Goal: Task Accomplishment & Management: Manage account settings

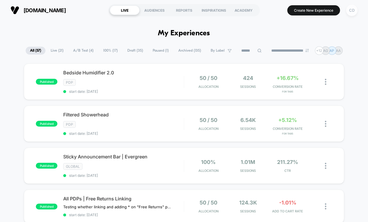
click at [355, 9] on div "CD" at bounding box center [351, 10] width 11 height 11
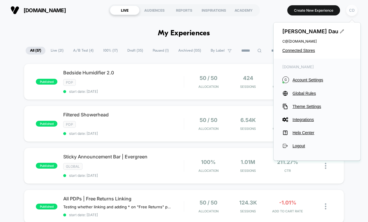
click at [355, 9] on div "CD" at bounding box center [351, 10] width 11 height 11
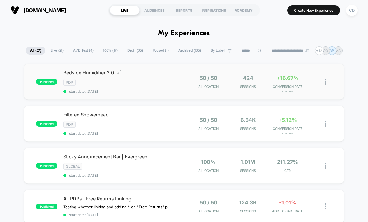
click at [129, 83] on div "PDP" at bounding box center [123, 82] width 121 height 7
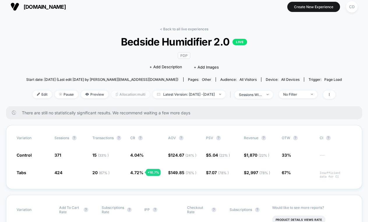
scroll to position [5, 0]
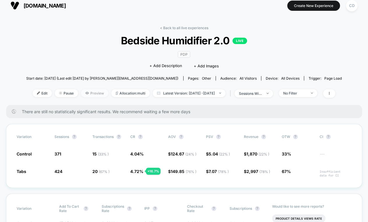
click at [93, 89] on span "Preview" at bounding box center [94, 93] width 27 height 8
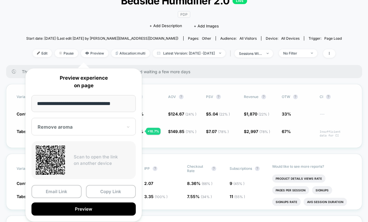
scroll to position [45, 0]
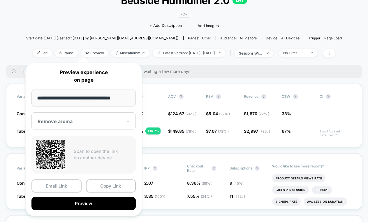
click at [125, 123] on div "Remove aroma" at bounding box center [83, 120] width 104 height 17
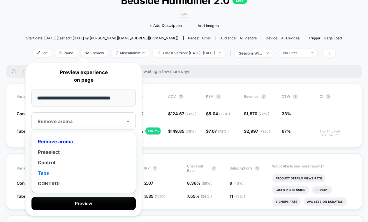
click at [93, 175] on div "Tabs" at bounding box center [83, 173] width 98 height 10
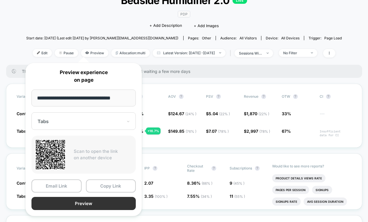
click at [72, 204] on button "Preview" at bounding box center [83, 203] width 104 height 13
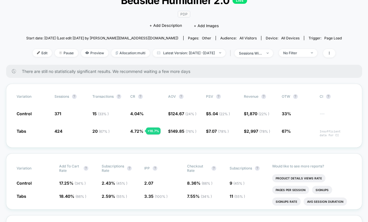
scroll to position [0, 0]
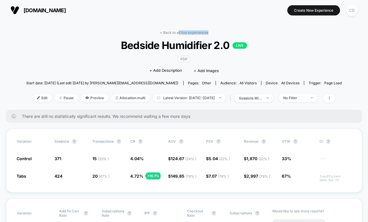
click at [177, 35] on div "< Back to all live experiences Bedside Humidifier 2.0 LIVE PDP Click to edit ex…" at bounding box center [184, 69] width 316 height 79
click at [176, 33] on link "< Back to all live experiences" at bounding box center [184, 32] width 48 height 4
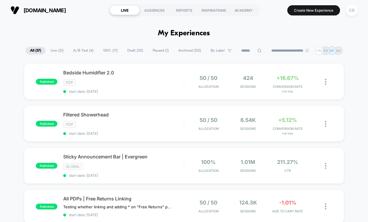
click at [82, 50] on span "A/B Test ( 4 )" at bounding box center [83, 51] width 29 height 8
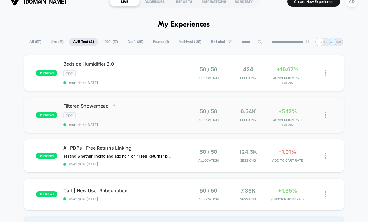
scroll to position [11, 0]
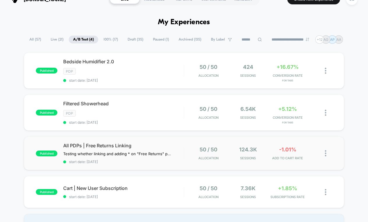
click at [89, 141] on div "published All PDPs | Free Returns Linking Testing whether linking and adding * …" at bounding box center [184, 153] width 320 height 34
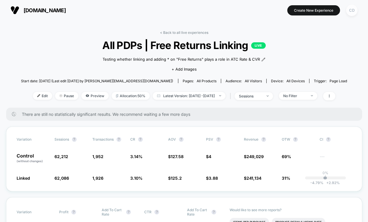
click at [348, 6] on div "CD" at bounding box center [351, 10] width 11 height 11
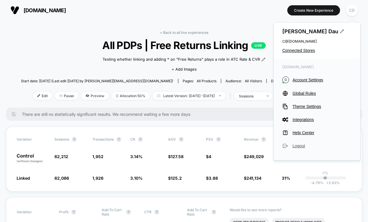
click at [297, 146] on span "Logout" at bounding box center [322, 145] width 59 height 5
